Goal: Task Accomplishment & Management: Manage account settings

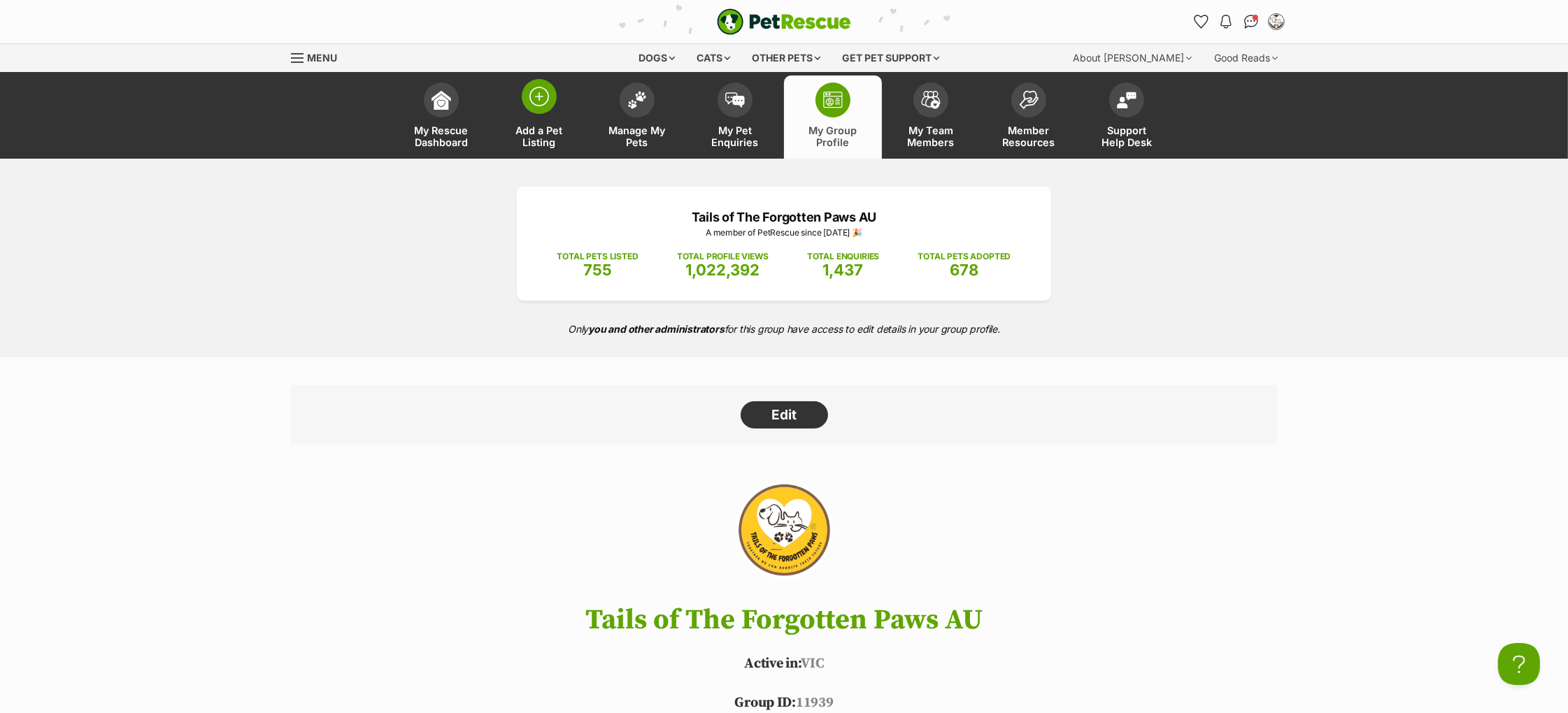
click at [517, 114] on link "Add a Pet Listing" at bounding box center [540, 117] width 98 height 83
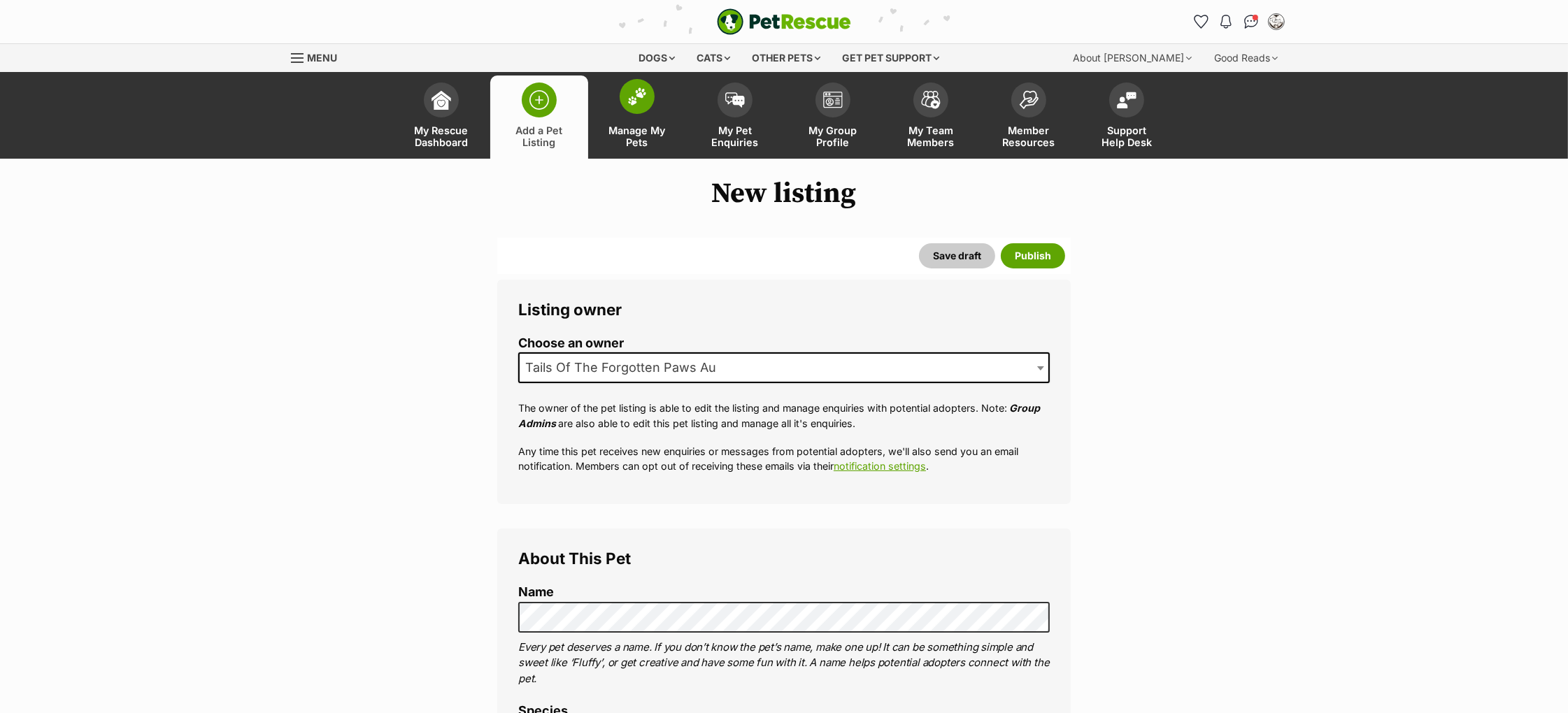
click at [644, 107] on span at bounding box center [636, 96] width 35 height 35
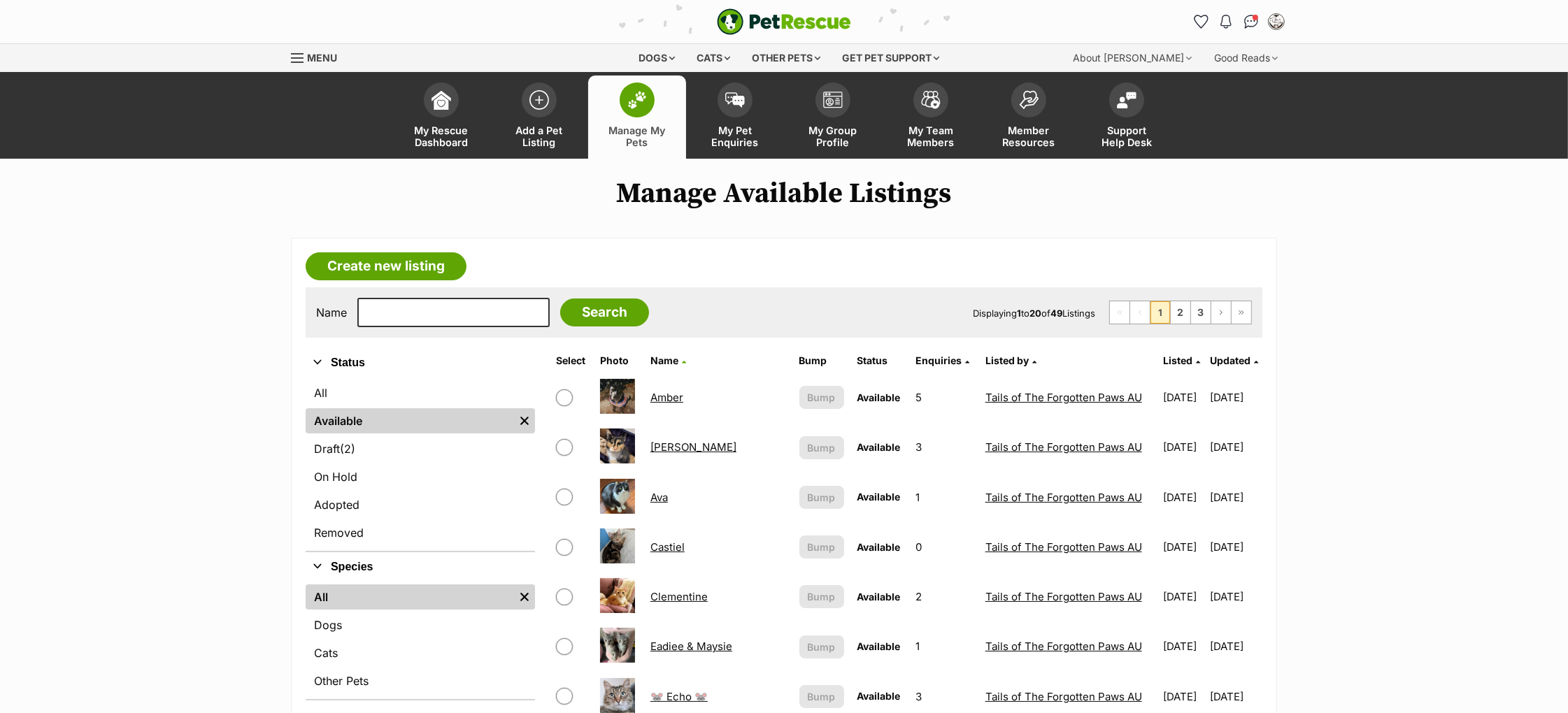
click at [1228, 357] on span "Updated" at bounding box center [1231, 360] width 41 height 12
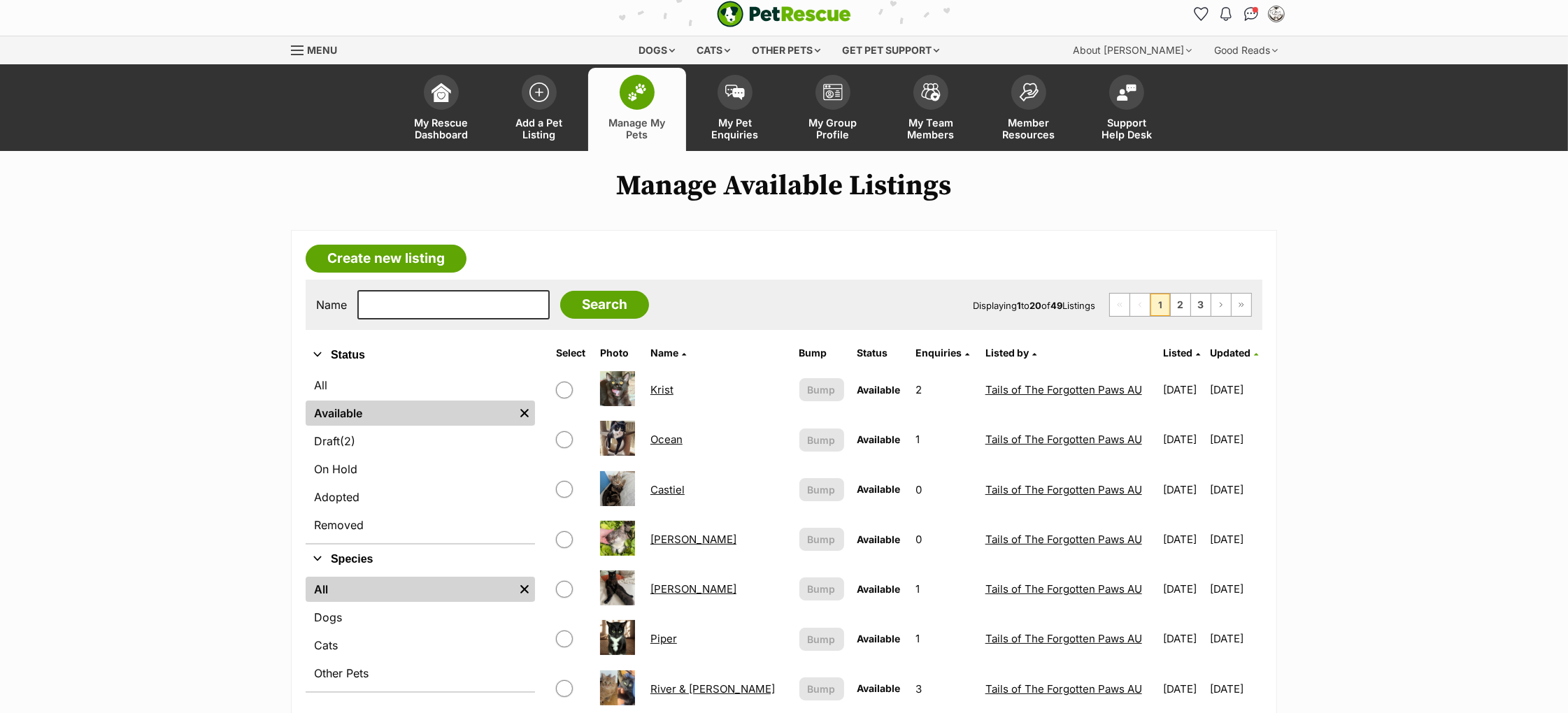
scroll to position [9, 0]
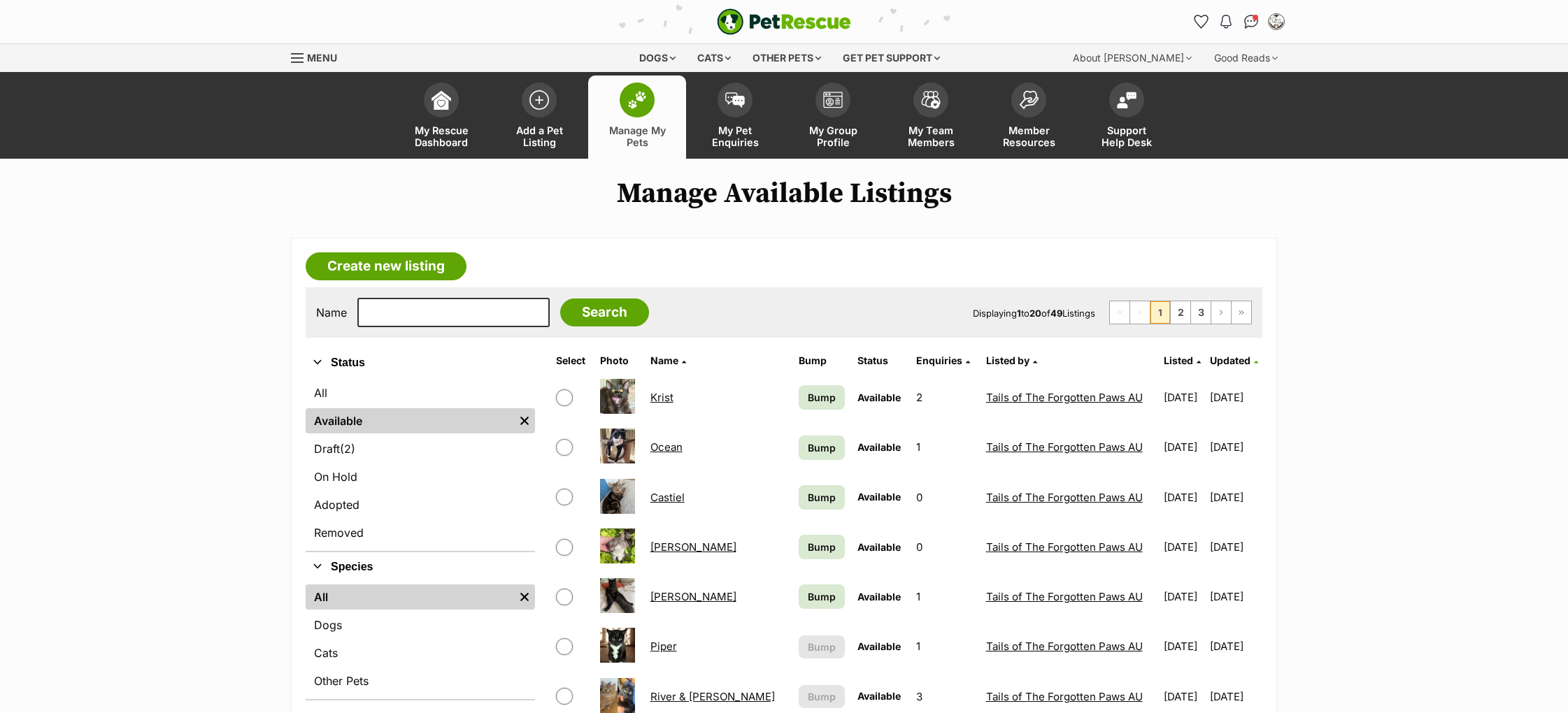
click at [808, 390] on span "Bump" at bounding box center [821, 398] width 28 height 15
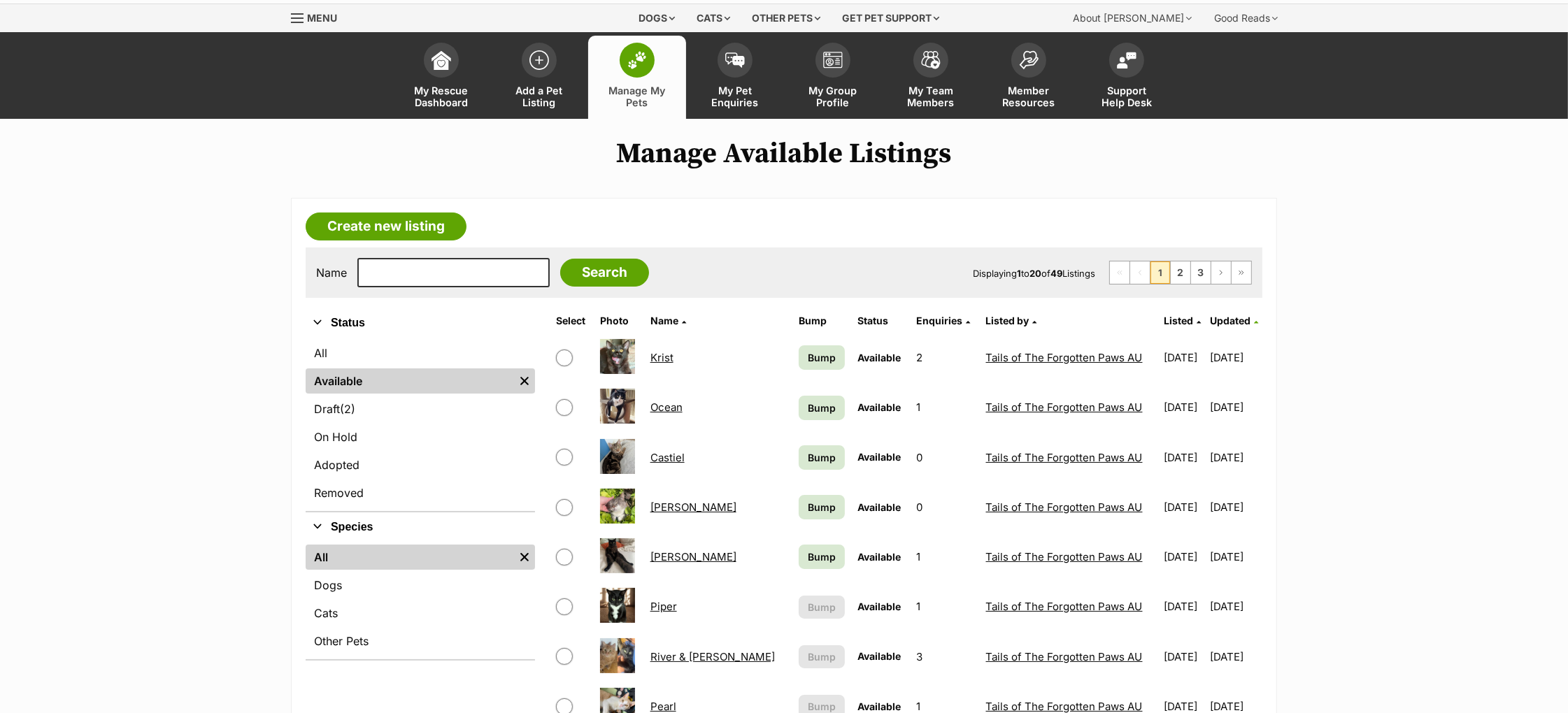
scroll to position [42, 0]
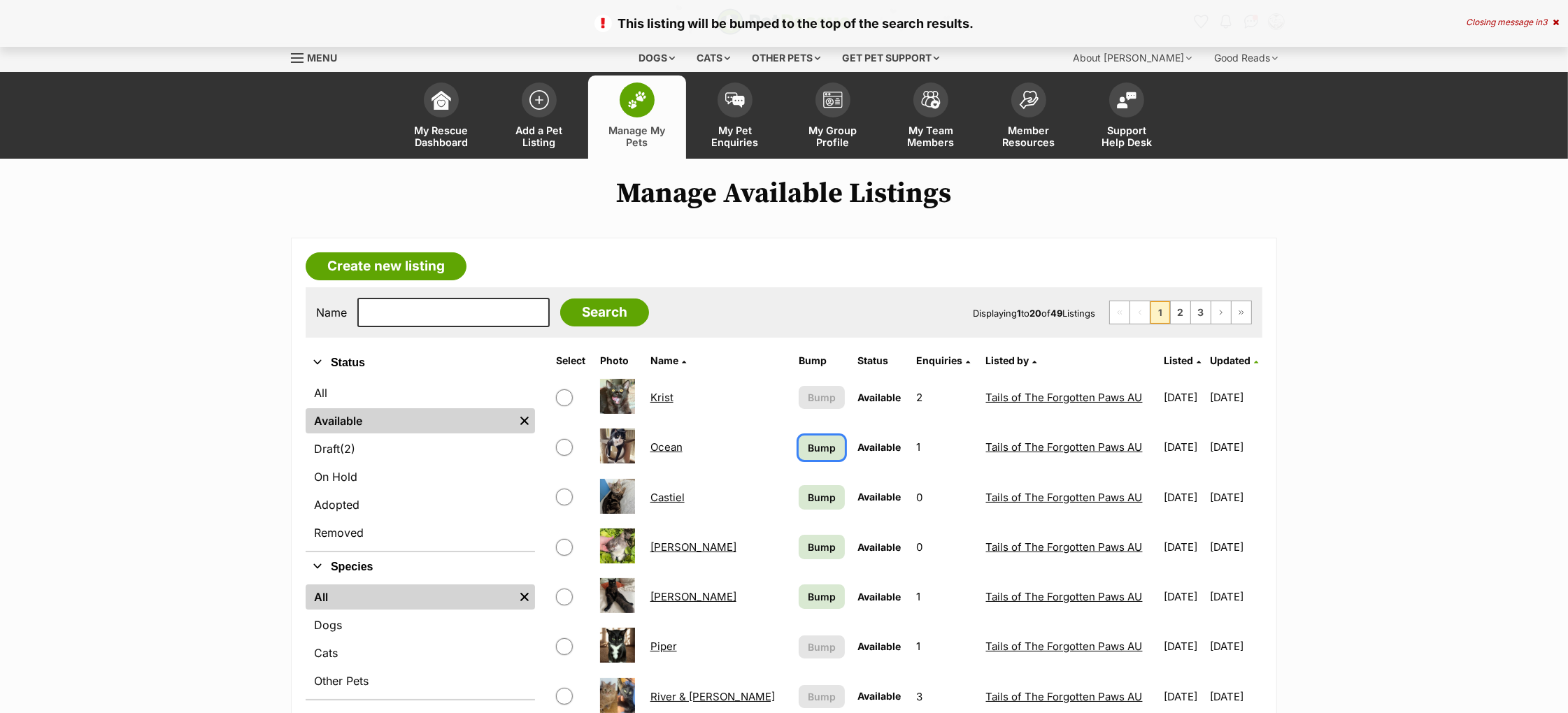
click at [808, 450] on span "Bump" at bounding box center [821, 448] width 28 height 15
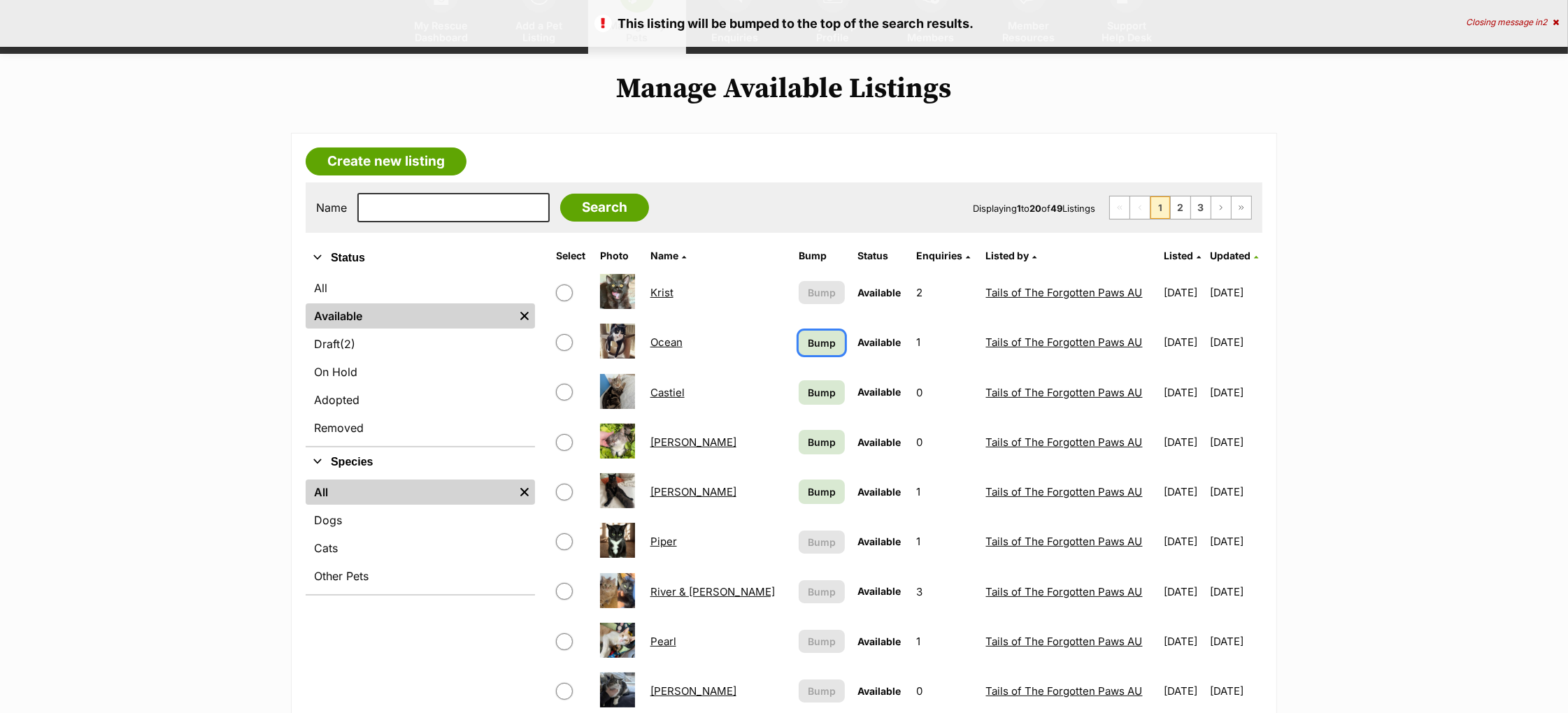
scroll to position [110, 0]
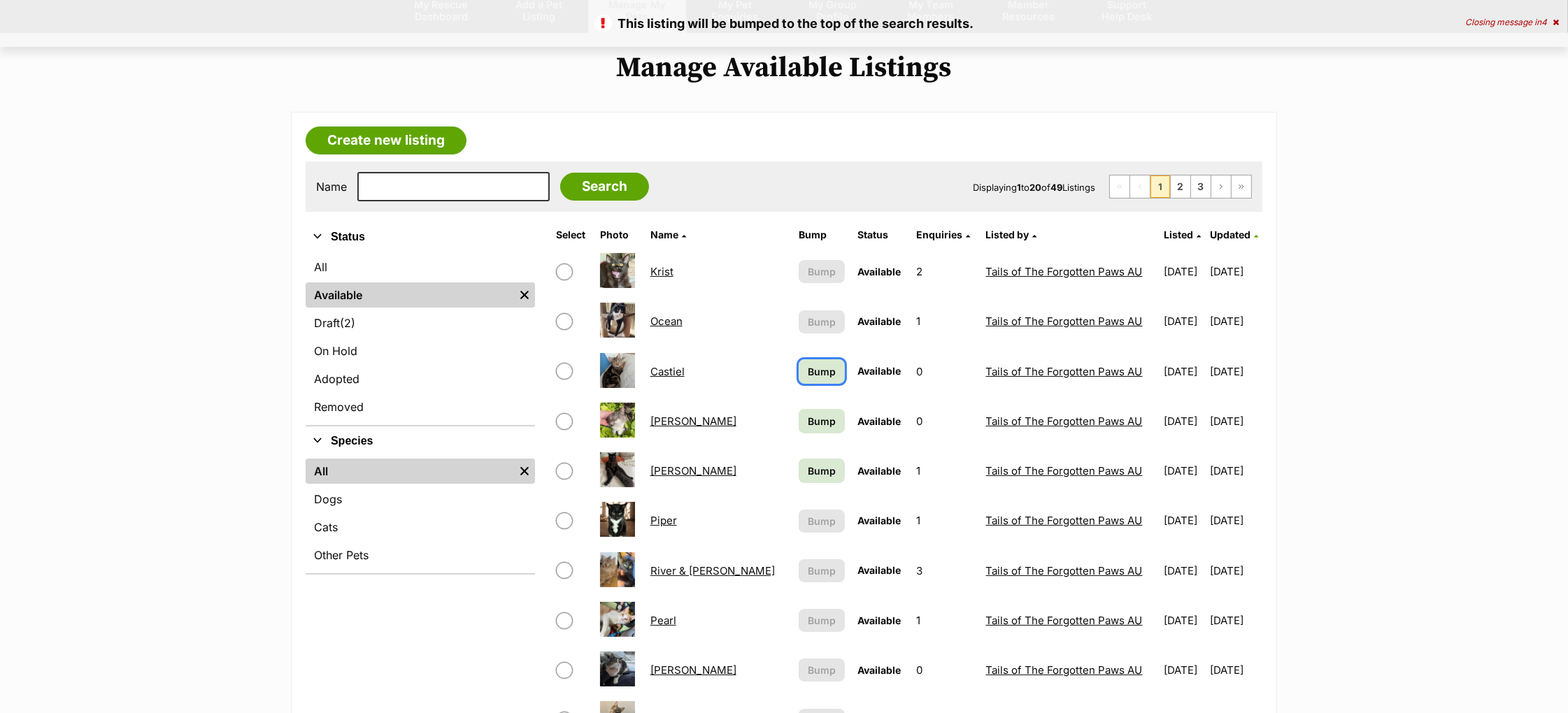
click at [808, 365] on span "Bump" at bounding box center [821, 372] width 28 height 15
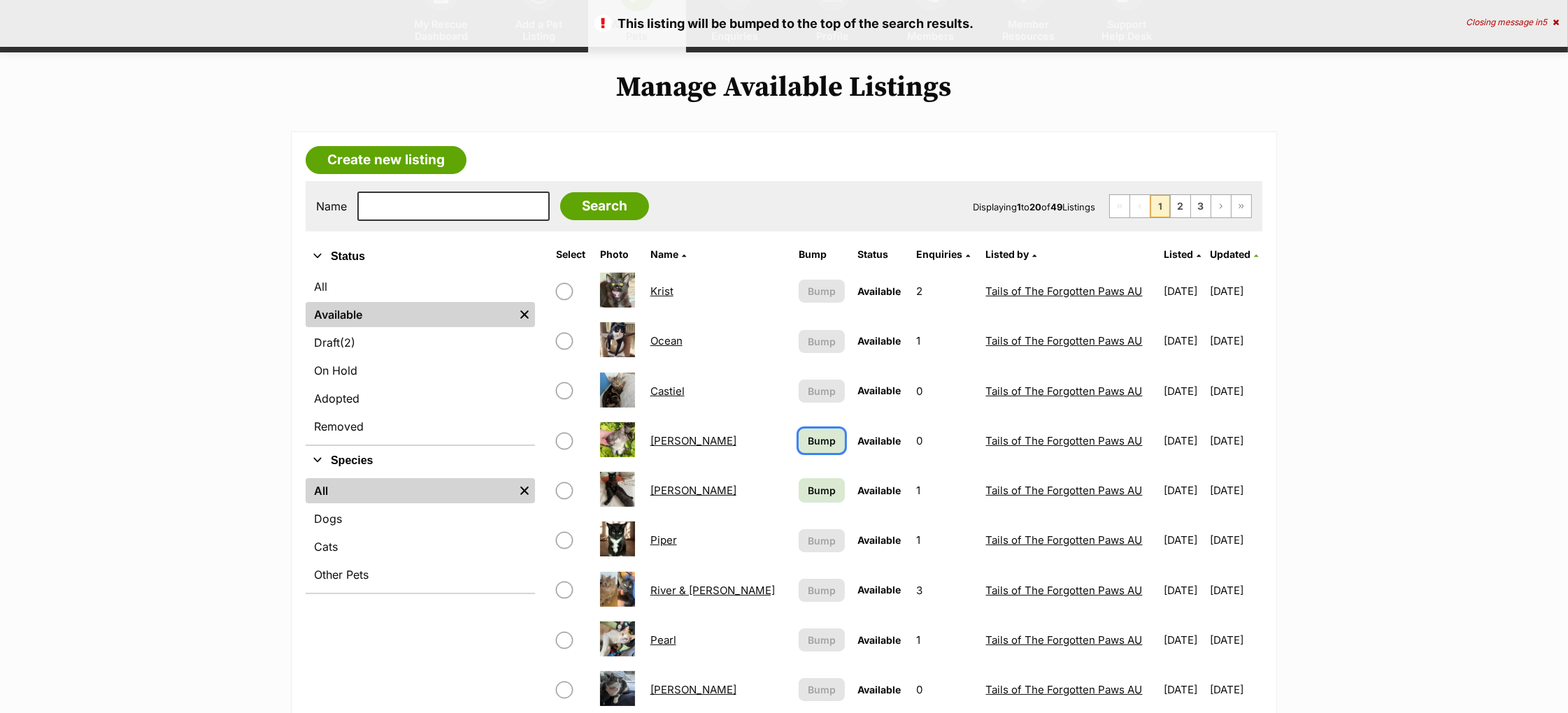
click at [808, 442] on span "Bump" at bounding box center [821, 441] width 28 height 15
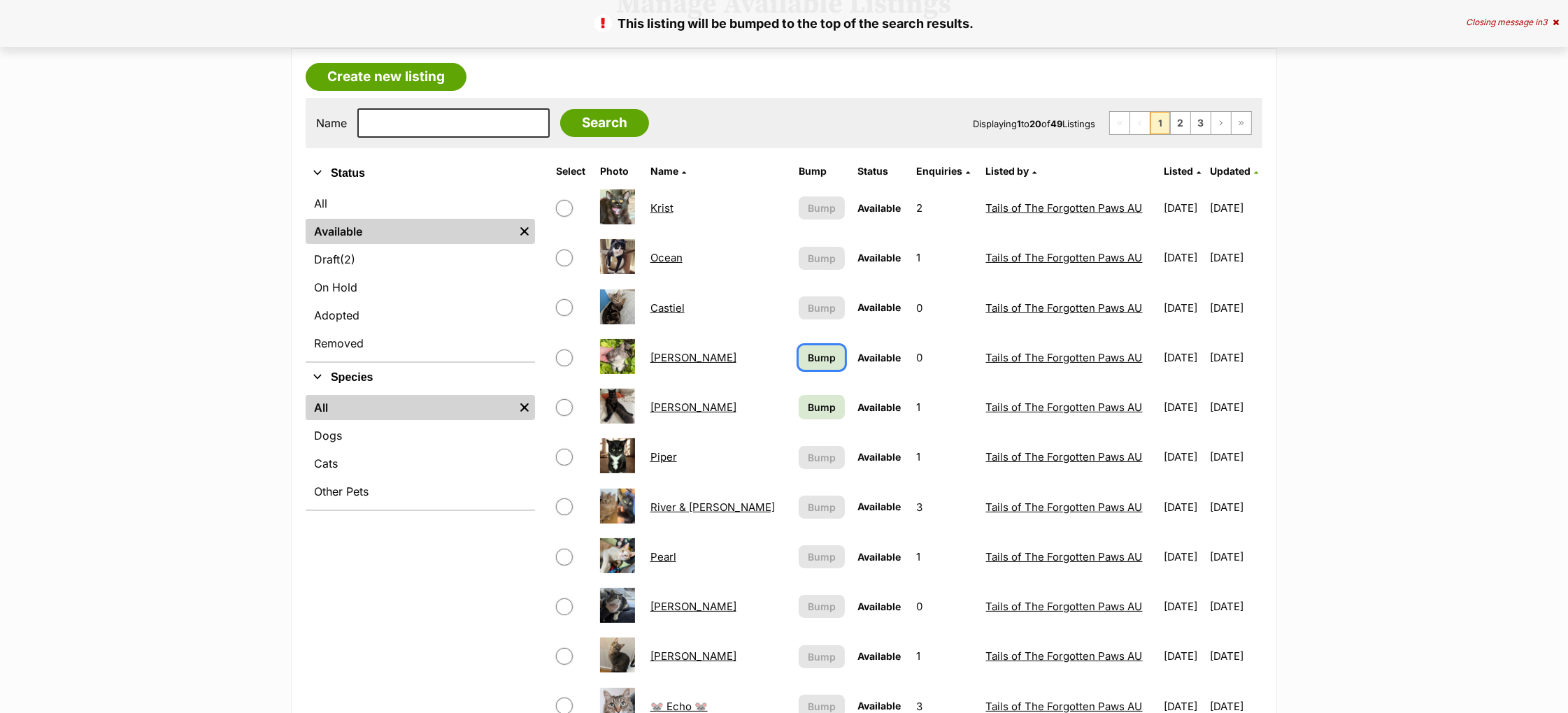
scroll to position [221, 0]
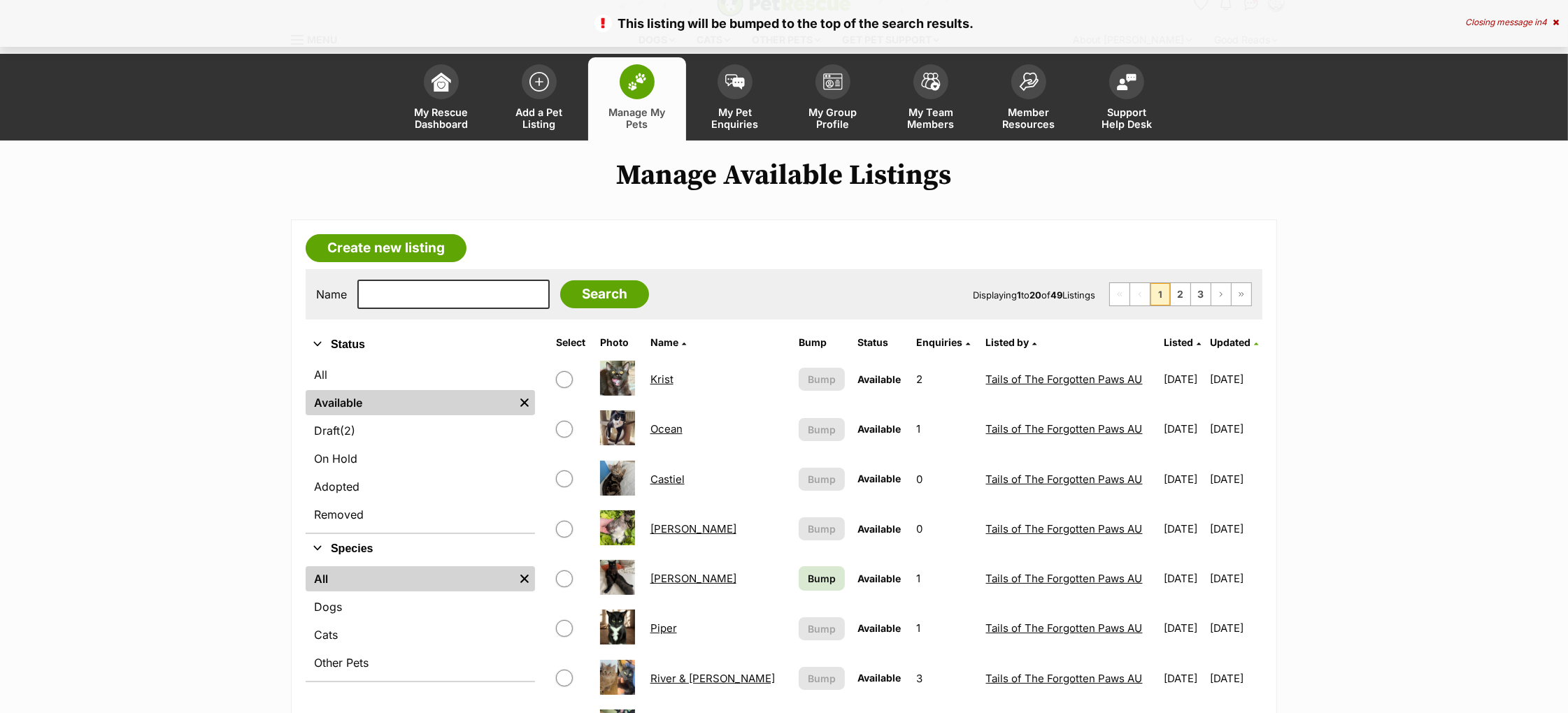
scroll to position [19, 0]
click at [808, 577] on span "Bump" at bounding box center [821, 578] width 28 height 15
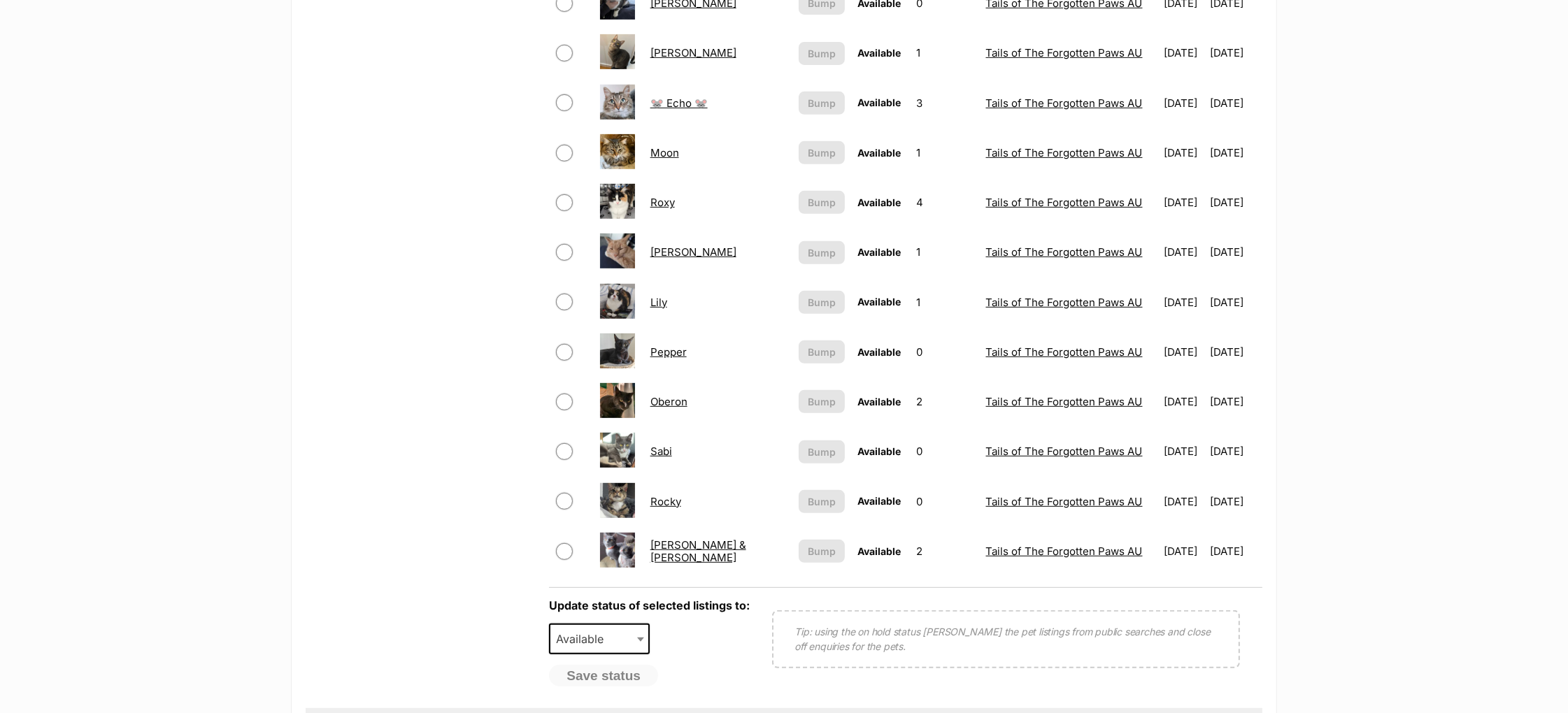
scroll to position [533, 0]
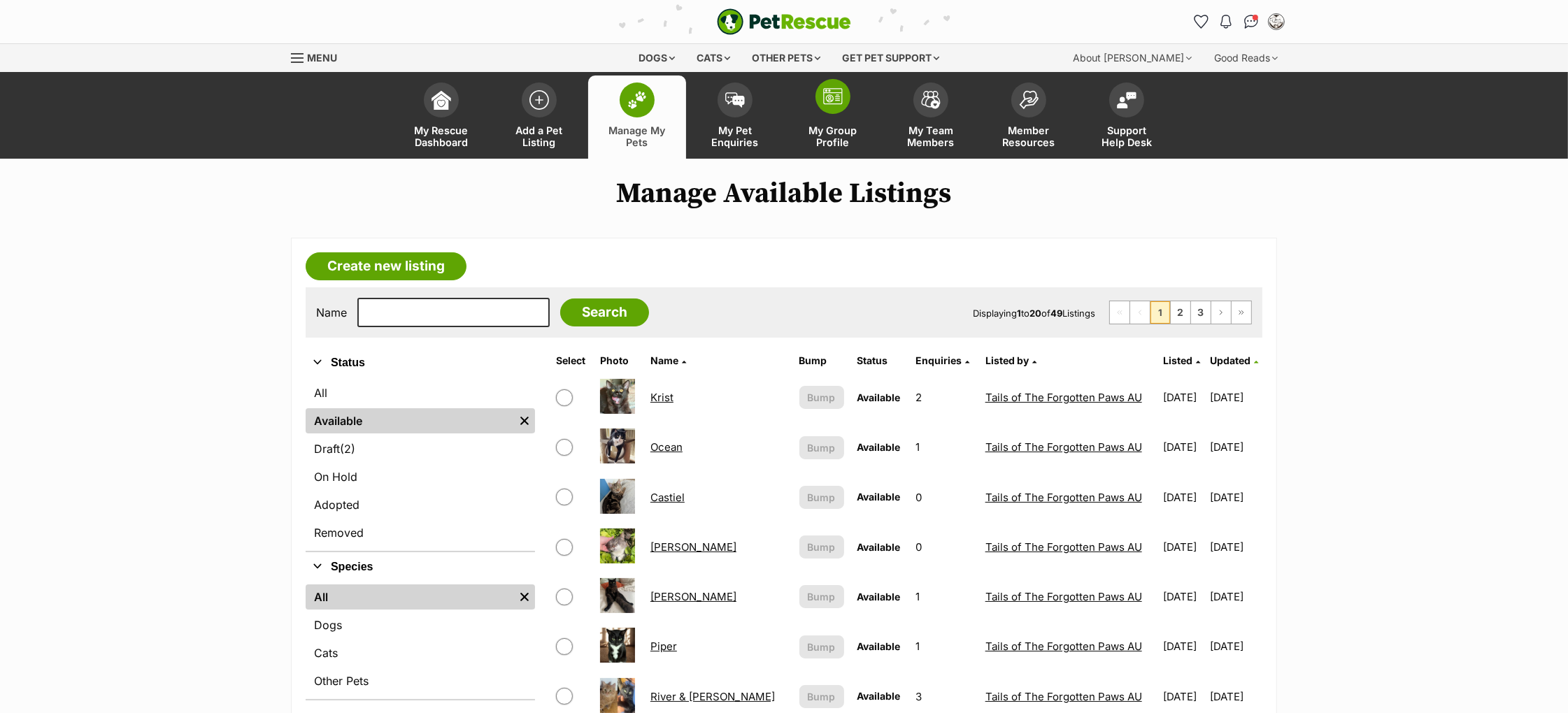
click at [823, 104] on img at bounding box center [833, 96] width 20 height 17
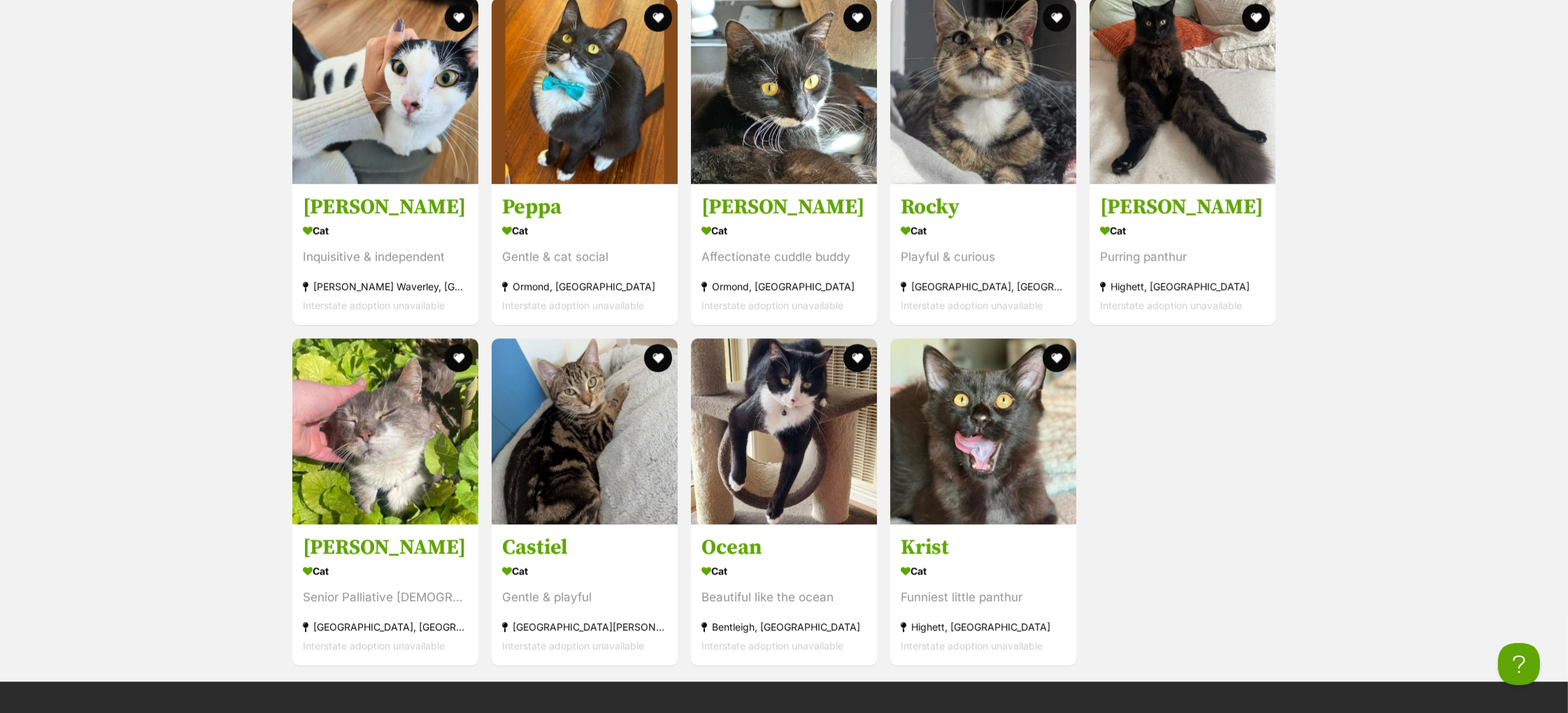
scroll to position [4719, 0]
click at [933, 217] on h3 "Rocky" at bounding box center [983, 205] width 165 height 27
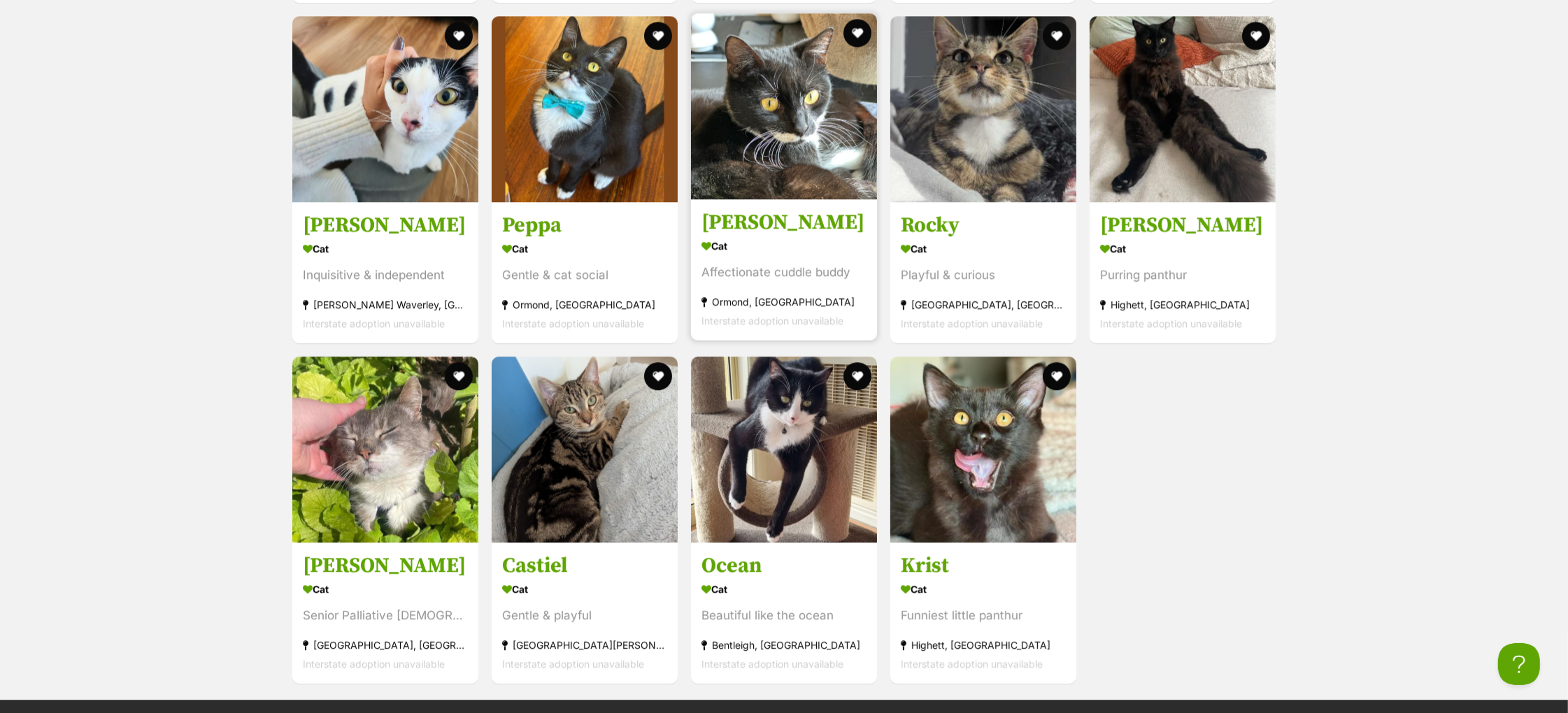
scroll to position [4700, 0]
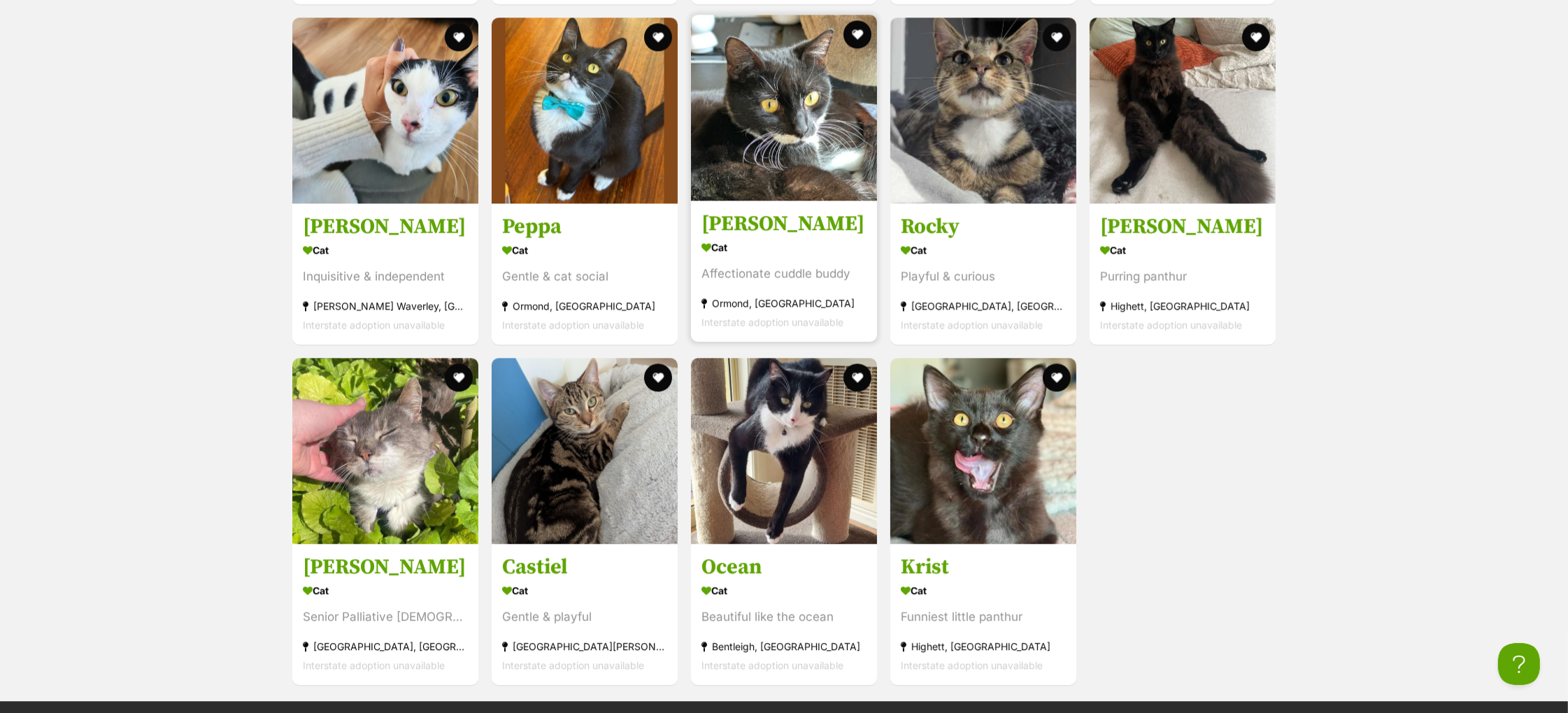
click at [739, 235] on h3 "[PERSON_NAME]" at bounding box center [784, 223] width 165 height 27
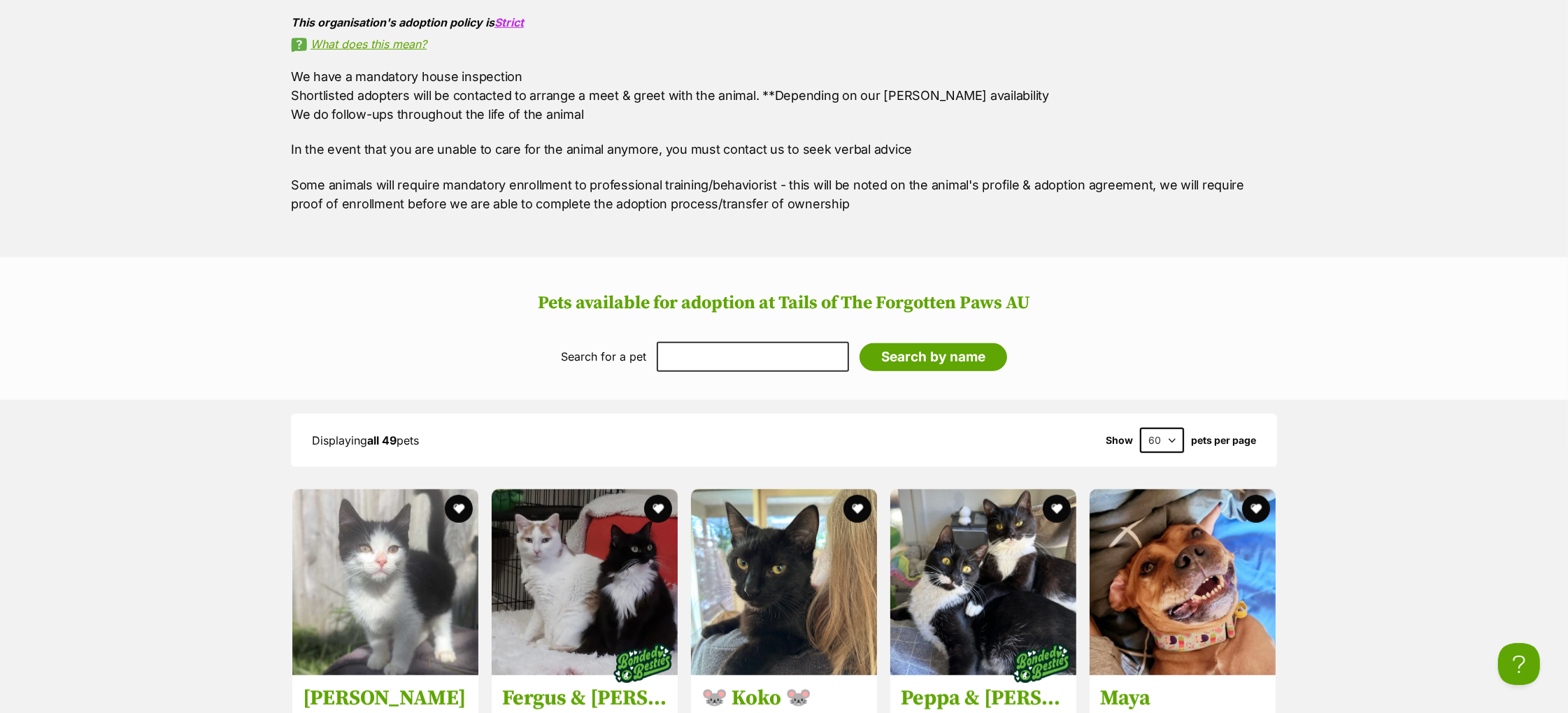
scroll to position [1489, 0]
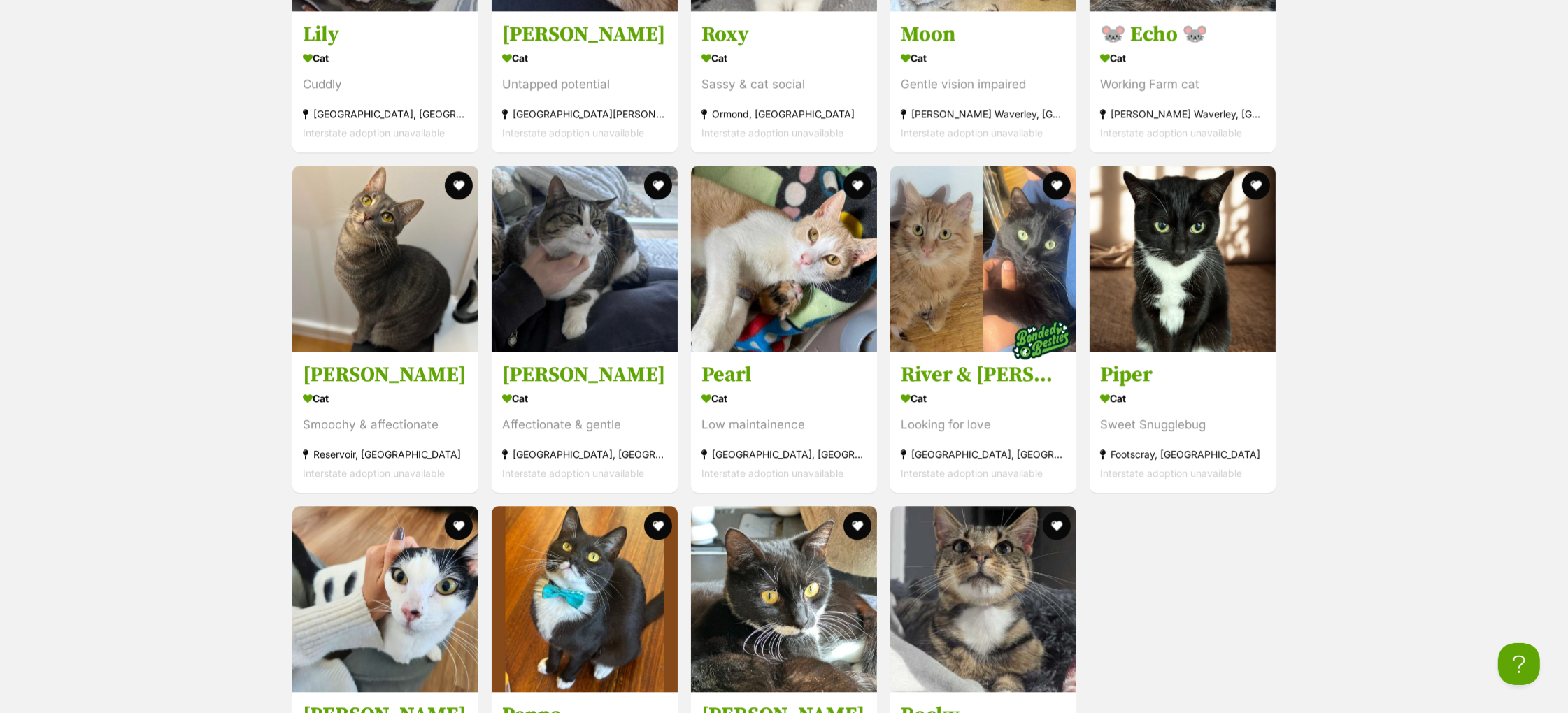
scroll to position [4496, 0]
